Goal: Information Seeking & Learning: Check status

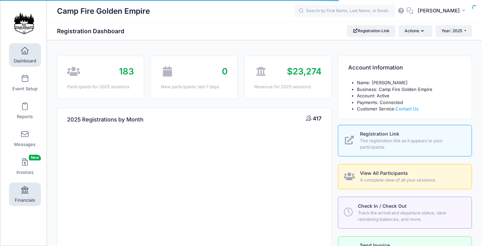
click at [27, 203] on link "Financials" at bounding box center [25, 193] width 32 height 23
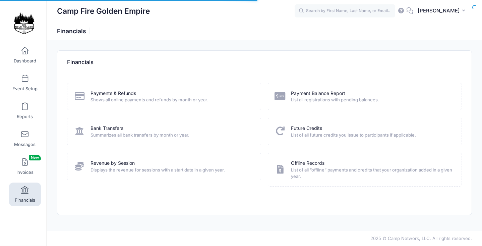
click at [141, 95] on div "Payments & Refunds" at bounding box center [172, 93] width 162 height 7
click at [115, 97] on span "Shows all online payments and refunds by month or year." at bounding box center [172, 100] width 162 height 7
click at [116, 94] on link "Payments & Refunds" at bounding box center [114, 93] width 46 height 7
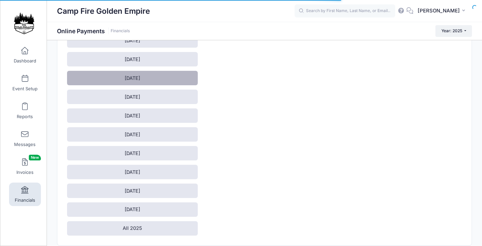
scroll to position [90, 0]
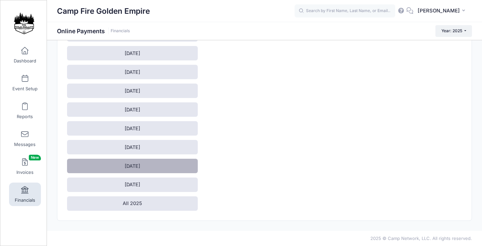
click at [141, 167] on link "[DATE]" at bounding box center [132, 166] width 130 height 14
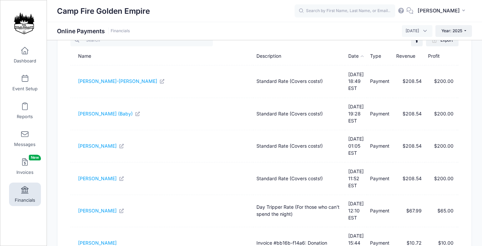
scroll to position [219, 0]
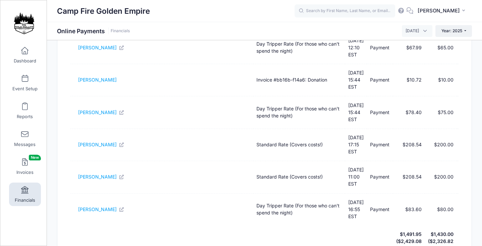
select select "50"
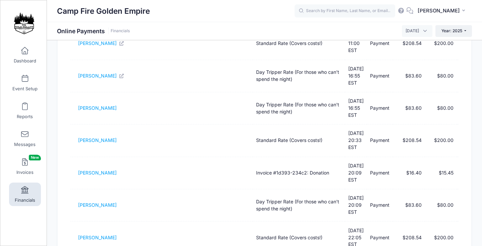
scroll to position [548, 0]
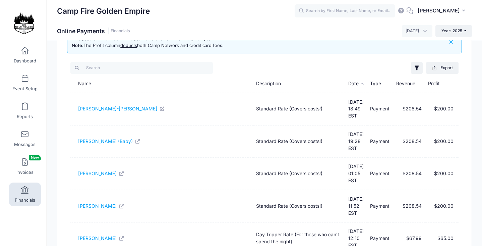
scroll to position [0, 0]
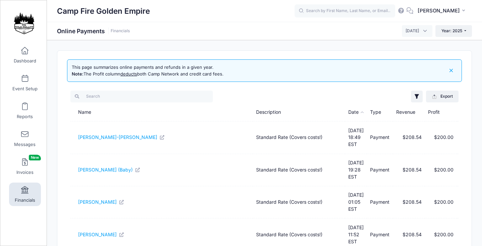
click at [25, 188] on span at bounding box center [25, 189] width 0 height 7
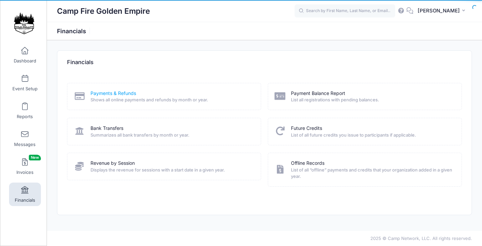
click at [113, 93] on link "Payments & Refunds" at bounding box center [114, 93] width 46 height 7
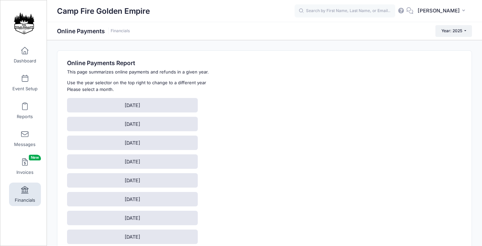
scroll to position [90, 0]
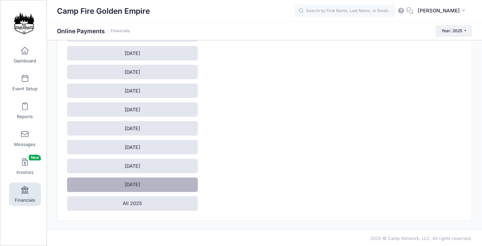
click at [119, 186] on link "[DATE]" at bounding box center [132, 184] width 130 height 14
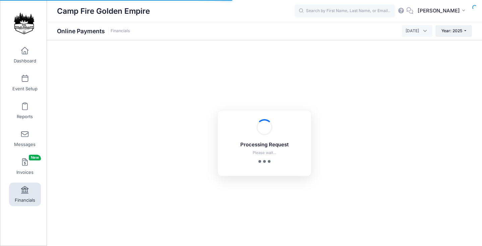
select select "10"
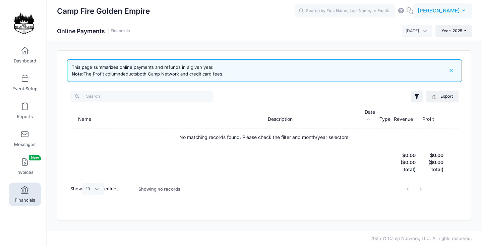
click at [457, 11] on span "[PERSON_NAME]" at bounding box center [439, 10] width 42 height 7
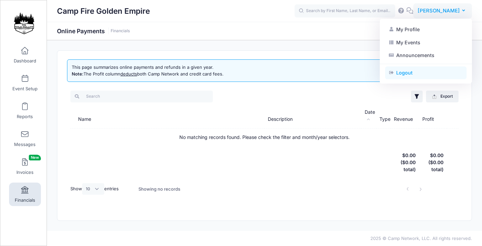
click at [430, 72] on link "Logout" at bounding box center [425, 72] width 81 height 13
